Goal: Task Accomplishment & Management: Manage account settings

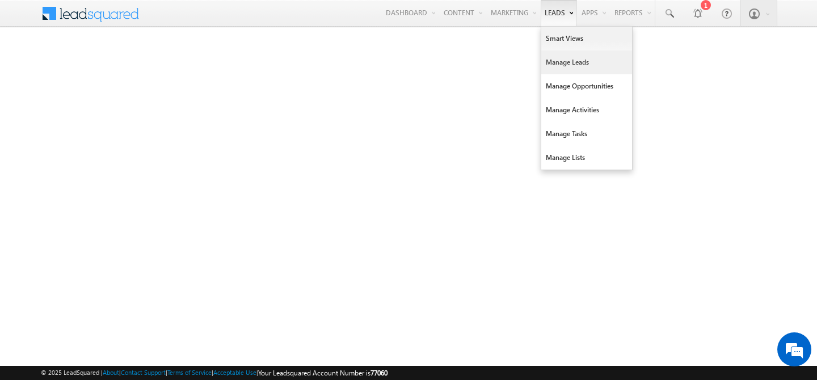
click at [542, 59] on link "Manage Leads" at bounding box center [586, 63] width 91 height 24
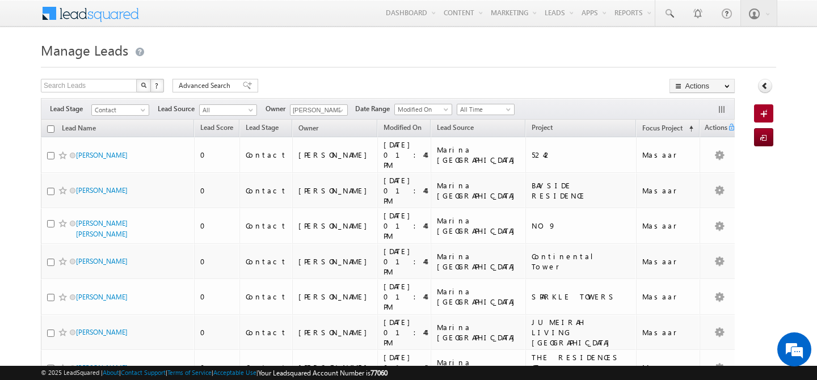
click at [50, 131] on input "checkbox" at bounding box center [50, 128] width 7 height 7
checkbox input "true"
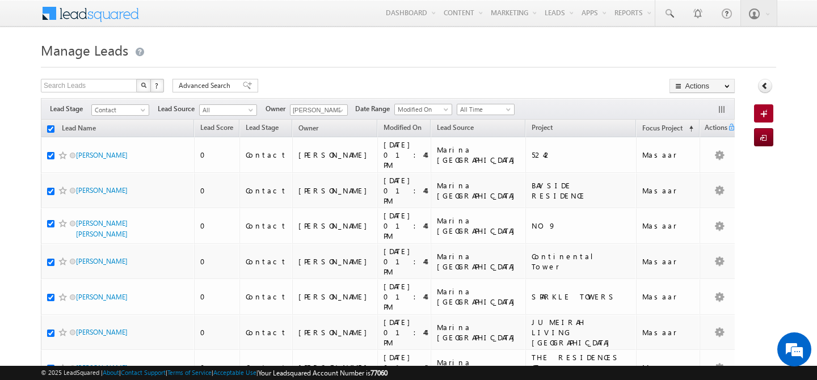
checkbox input "true"
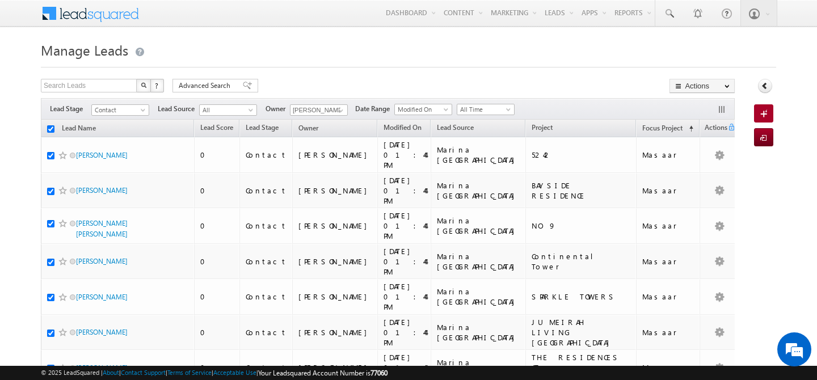
checkbox input "true"
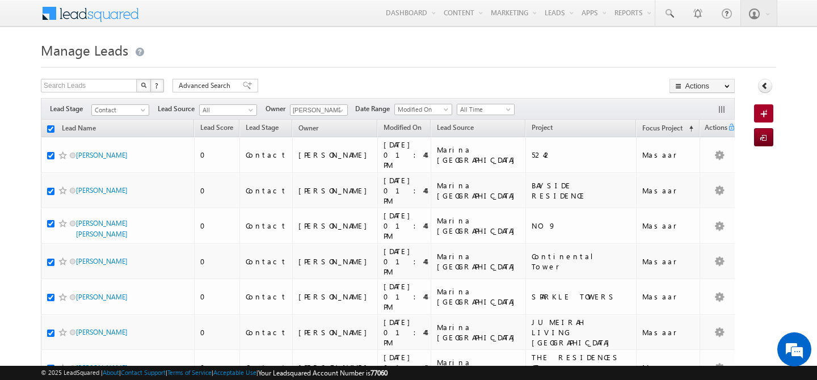
checkbox input "true"
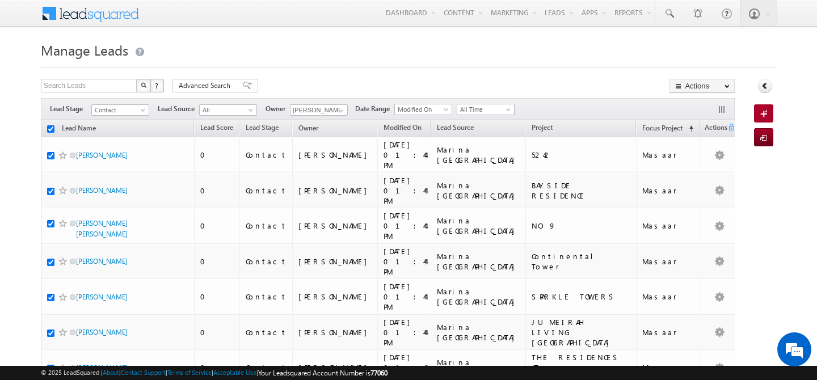
checkbox input "true"
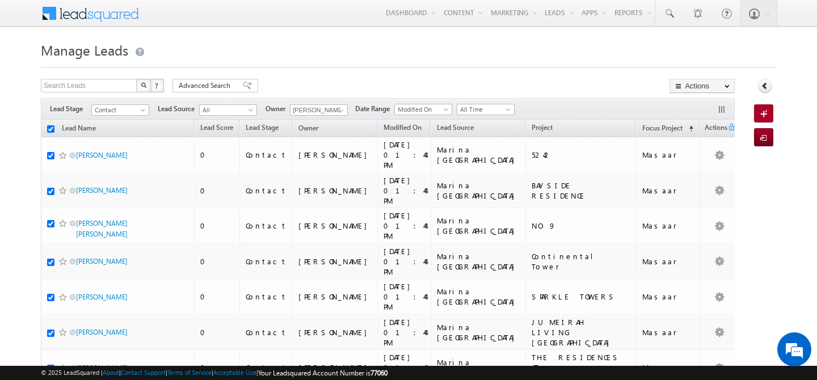
checkbox input "true"
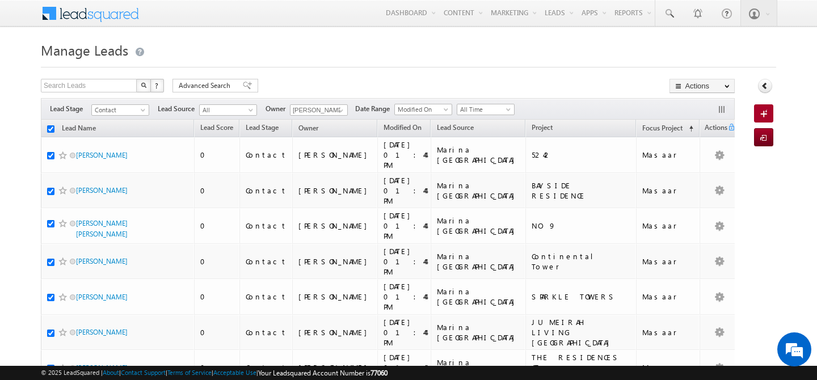
checkbox input "true"
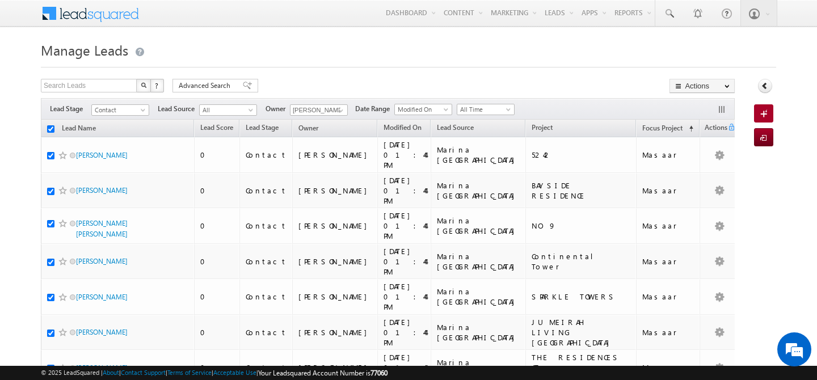
checkbox input "true"
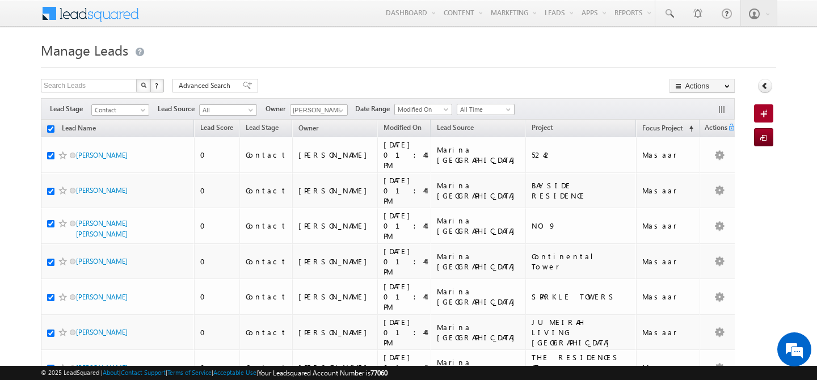
checkbox input "true"
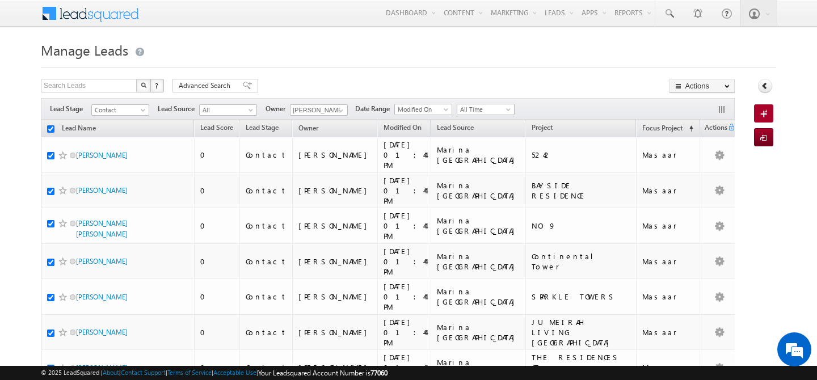
checkbox input "true"
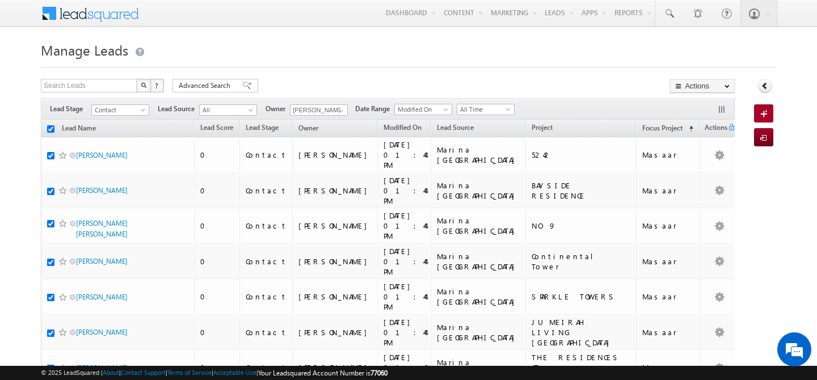
checkbox input "true"
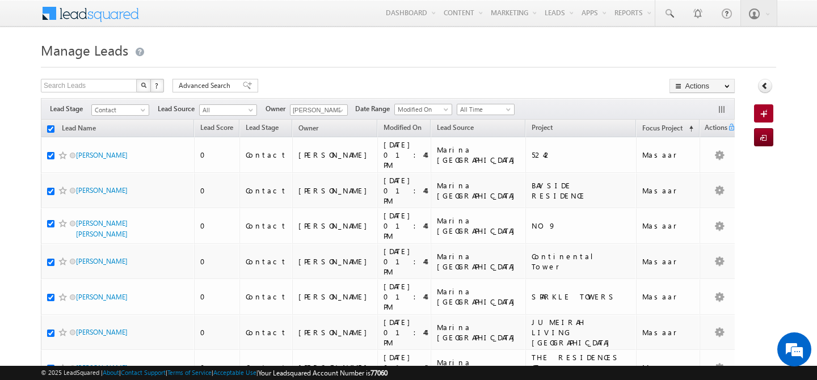
checkbox input "true"
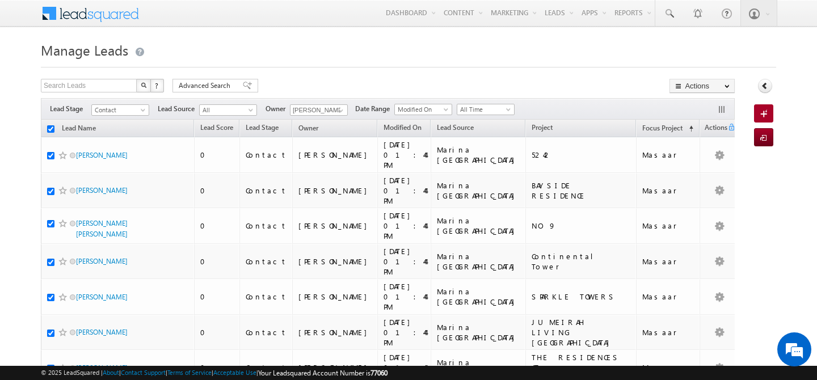
checkbox input "true"
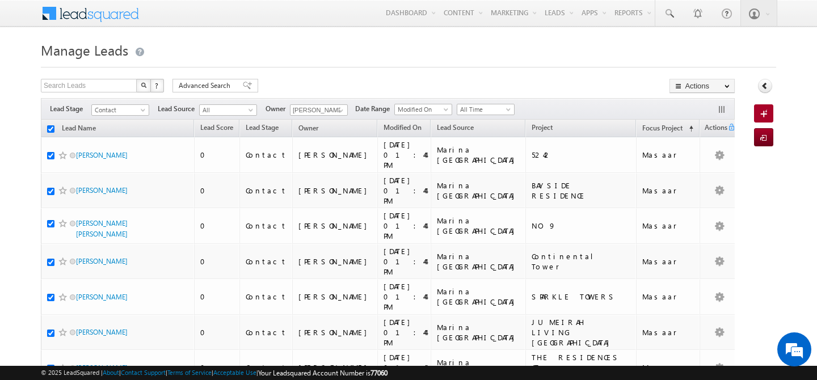
checkbox input "true"
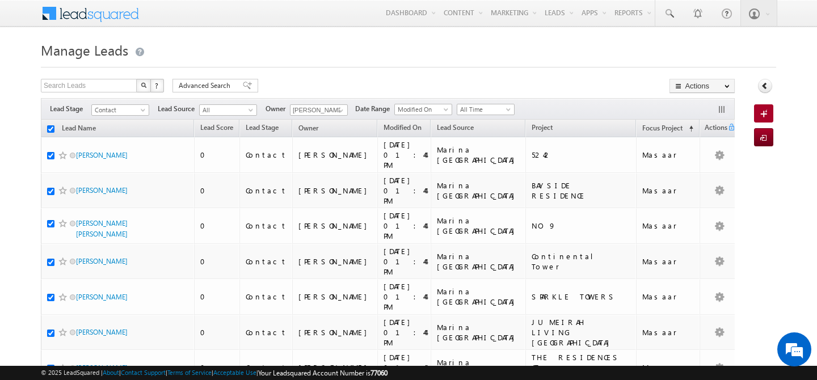
checkbox input "true"
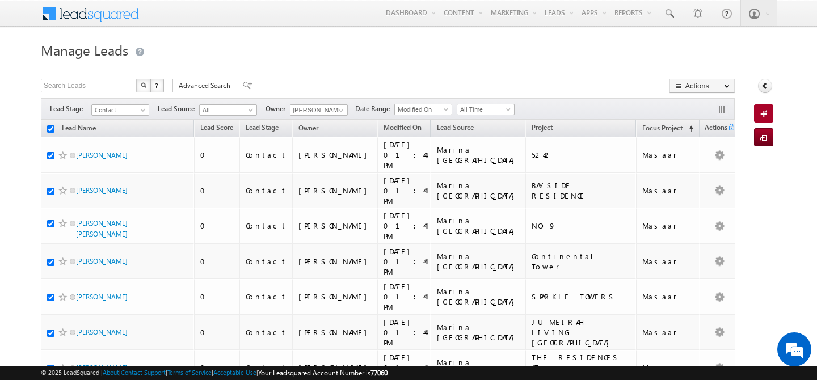
checkbox input "true"
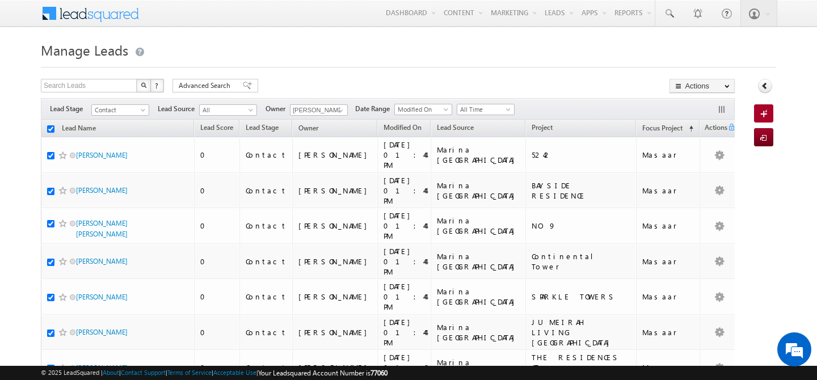
checkbox input "true"
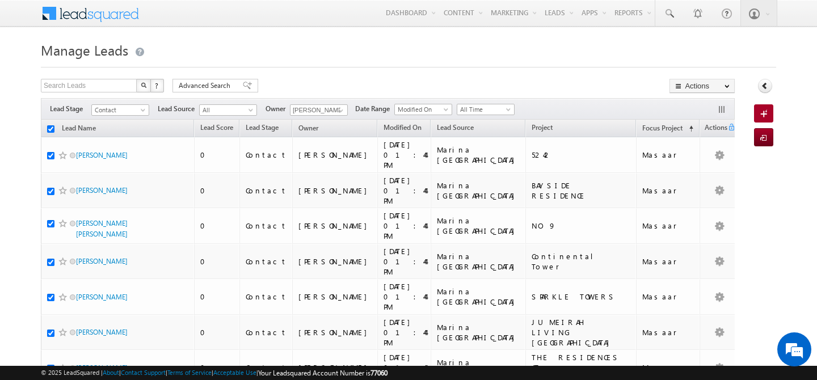
checkbox input "true"
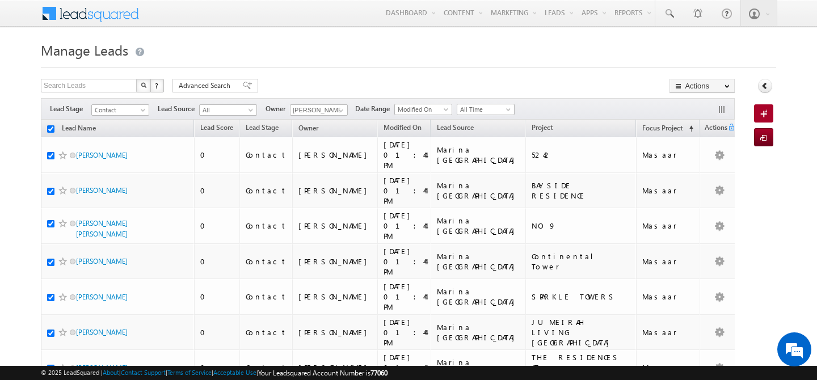
checkbox input "true"
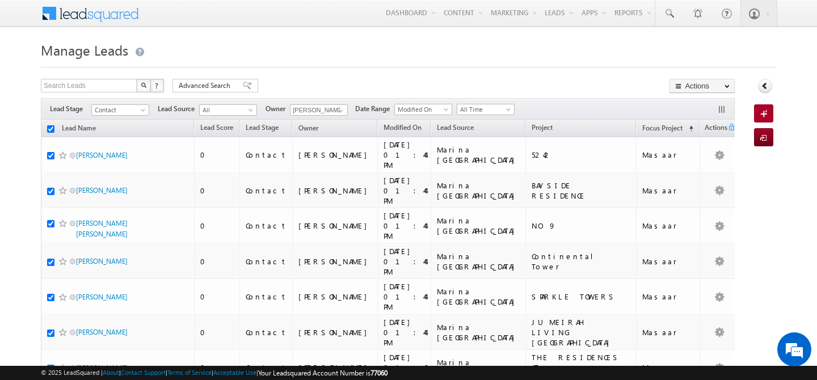
checkbox input "true"
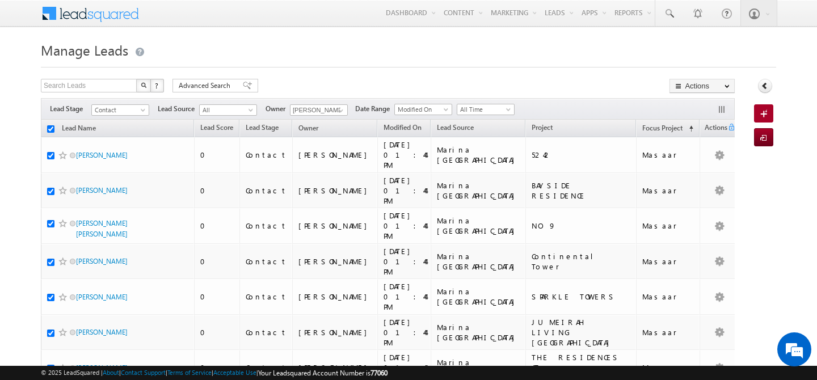
checkbox input "true"
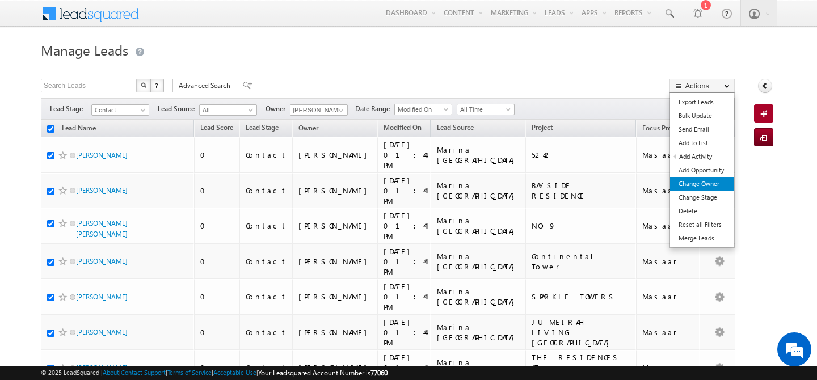
click at [701, 183] on link "Change Owner" at bounding box center [702, 184] width 64 height 14
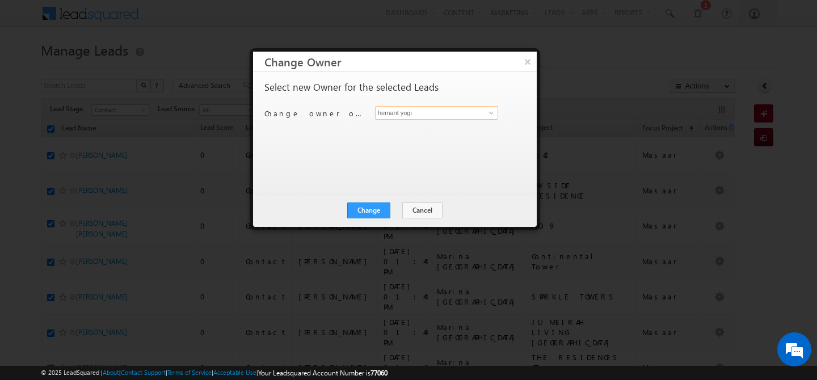
click at [426, 117] on input "hemant yogi" at bounding box center [436, 113] width 123 height 14
click at [423, 129] on link "[PERSON_NAME] [PERSON_NAME][EMAIL_ADDRESS][PERSON_NAME][DOMAIN_NAME]" at bounding box center [436, 131] width 123 height 22
type input "[PERSON_NAME]"
click at [367, 216] on button "Change" at bounding box center [368, 211] width 43 height 16
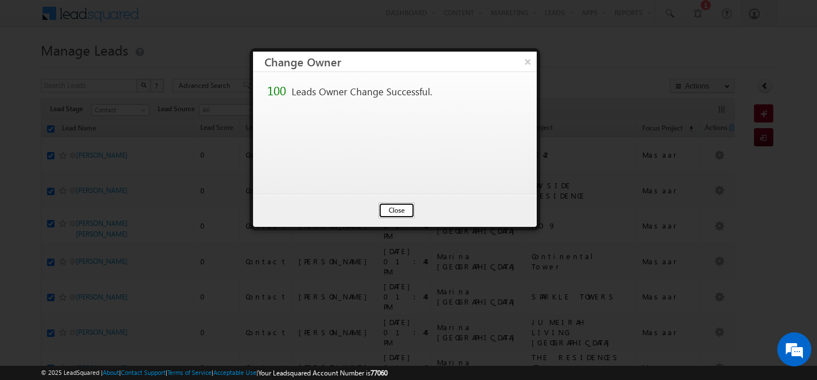
click at [397, 208] on button "Close" at bounding box center [396, 211] width 36 height 16
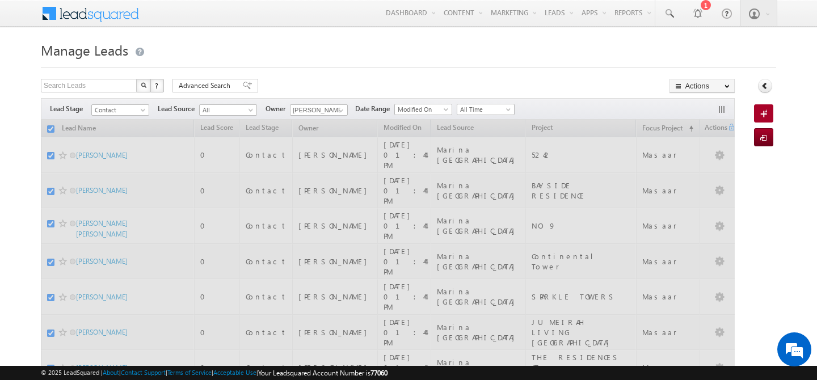
checkbox input "false"
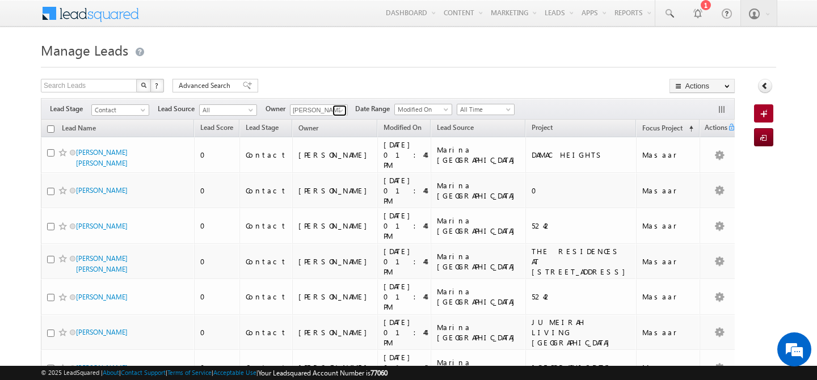
click at [338, 112] on span at bounding box center [340, 110] width 9 height 9
click at [344, 113] on span at bounding box center [340, 110] width 9 height 9
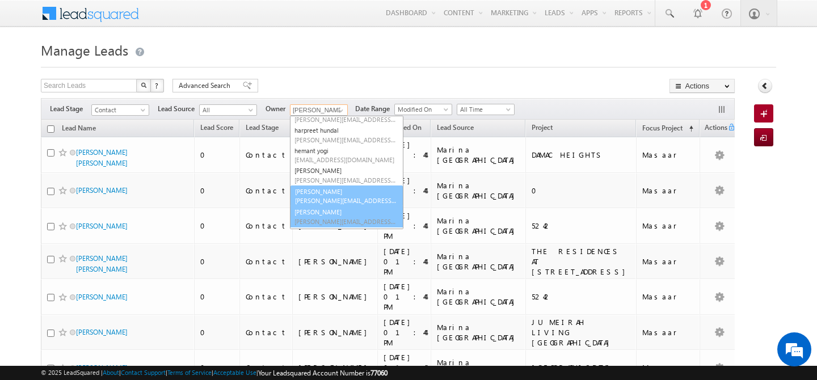
scroll to position [152, 0]
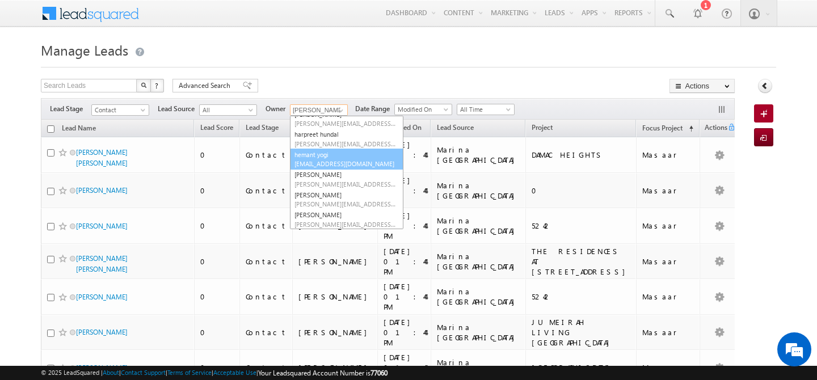
click at [346, 152] on link "hemant yogi [EMAIL_ADDRESS][DOMAIN_NAME]" at bounding box center [346, 160] width 113 height 22
type input "hemant yogi"
